Goal: Task Accomplishment & Management: Manage account settings

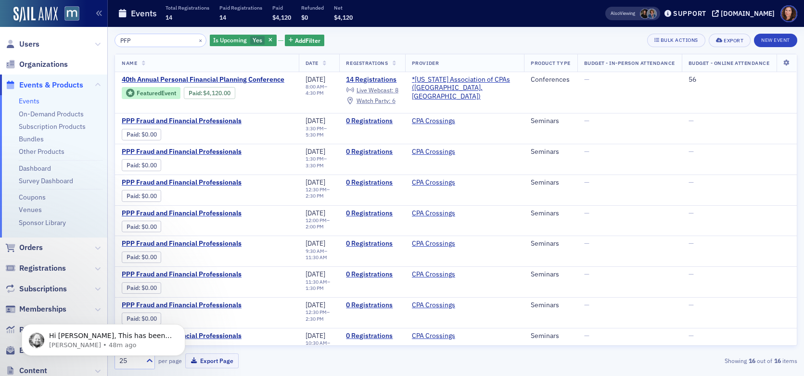
click at [28, 102] on link "Events" at bounding box center [29, 101] width 21 height 9
click at [120, 39] on input "PFP" at bounding box center [160, 40] width 92 height 13
drag, startPoint x: 33, startPoint y: 140, endPoint x: 67, endPoint y: 119, distance: 39.7
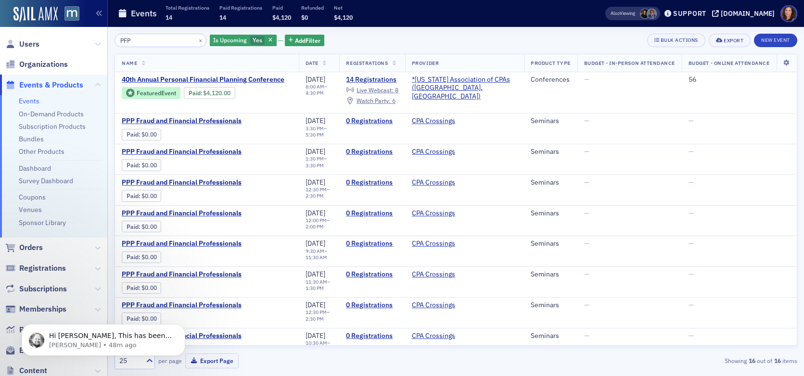
click at [33, 140] on link "Bundles" at bounding box center [31, 139] width 25 height 9
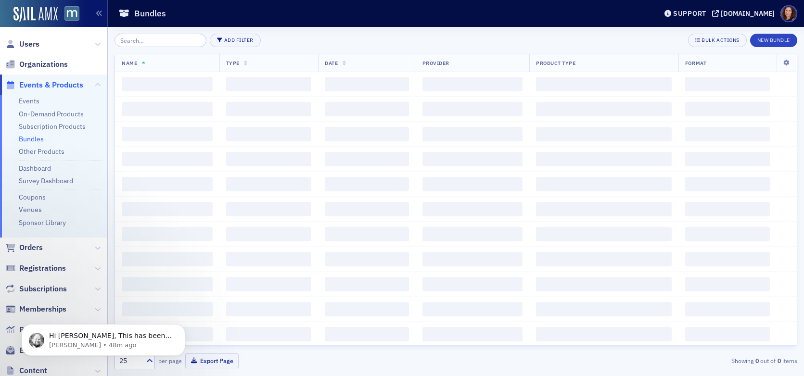
click at [147, 40] on input "search" at bounding box center [160, 40] width 92 height 13
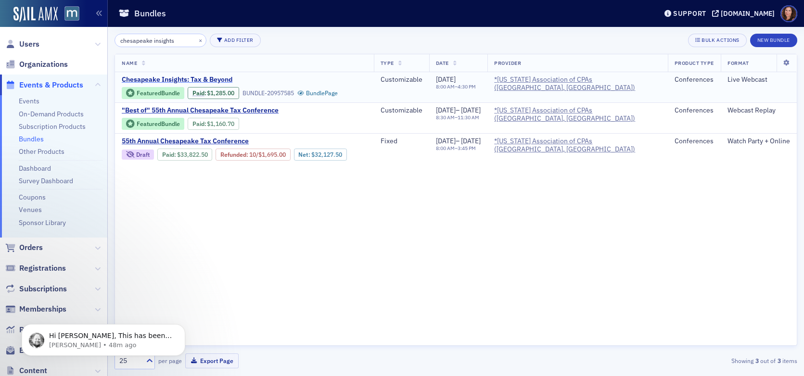
type input "chesapeake insights"
click at [166, 78] on span "Chesapeake Insights: Tax & Beyond" at bounding box center [203, 80] width 162 height 9
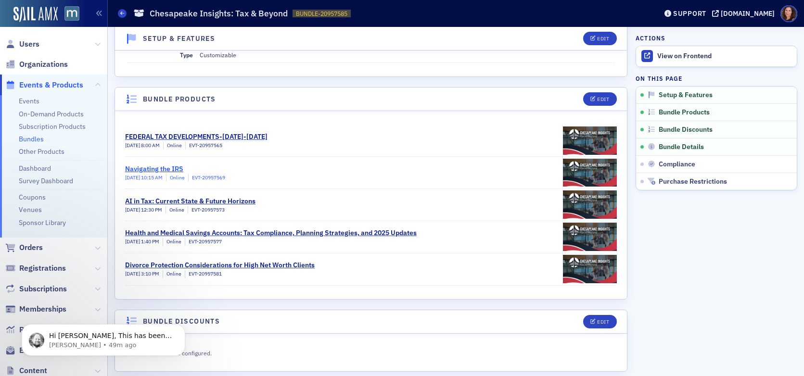
scroll to position [155, 0]
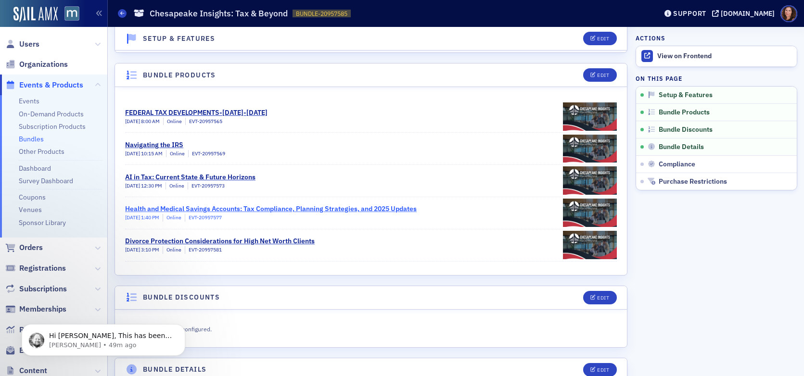
click at [242, 209] on div "Health and Medical Savings Accounts: Tax Compliance, Planning Strategies, and 2…" at bounding box center [271, 209] width 292 height 10
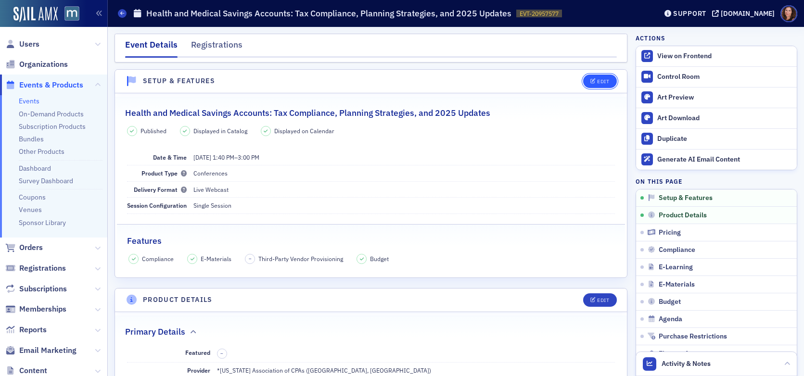
click at [597, 84] on div "Edit" at bounding box center [603, 81] width 12 height 5
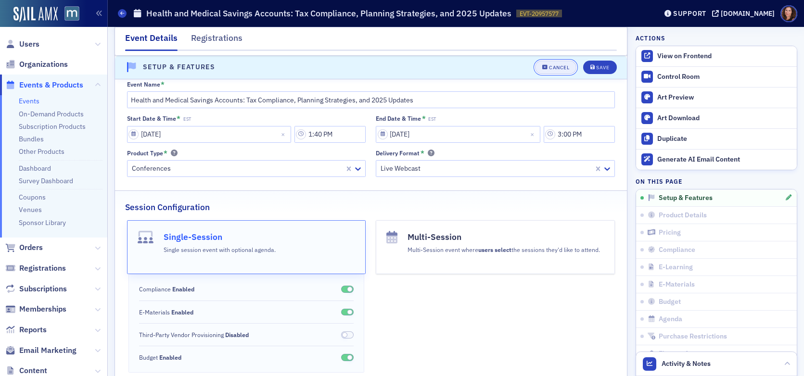
click at [558, 71] on button "Cancel" at bounding box center [555, 67] width 41 height 13
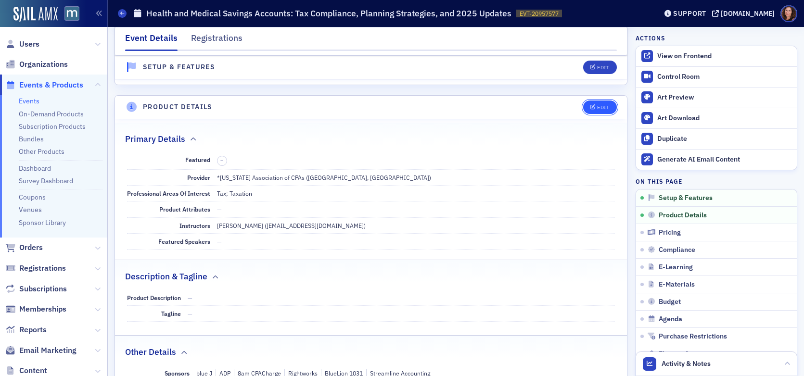
click at [592, 102] on button "Edit" at bounding box center [599, 107] width 33 height 13
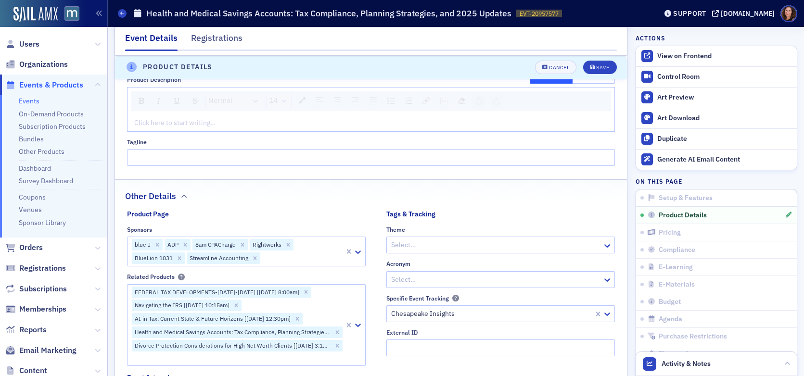
scroll to position [546, 0]
click at [251, 117] on div "Click here to start writing…" at bounding box center [370, 123] width 487 height 17
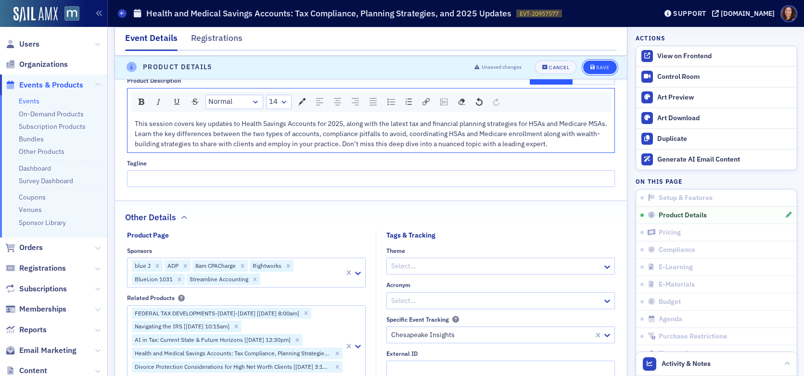
click at [599, 68] on div "Save" at bounding box center [602, 67] width 13 height 5
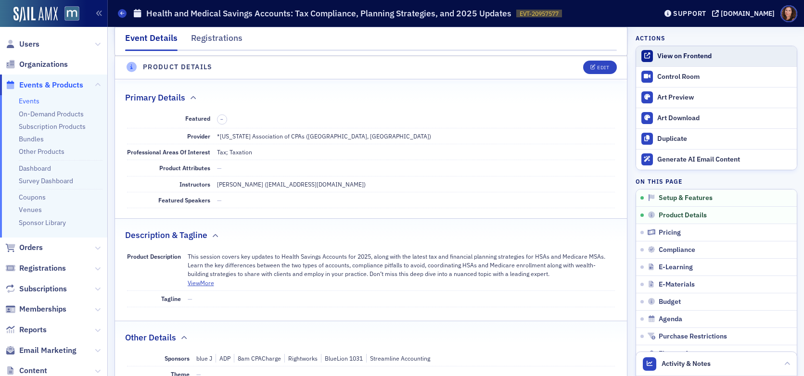
scroll to position [232, 0]
click at [686, 59] on div "View on Frontend" at bounding box center [724, 56] width 135 height 9
